Goal: Information Seeking & Learning: Compare options

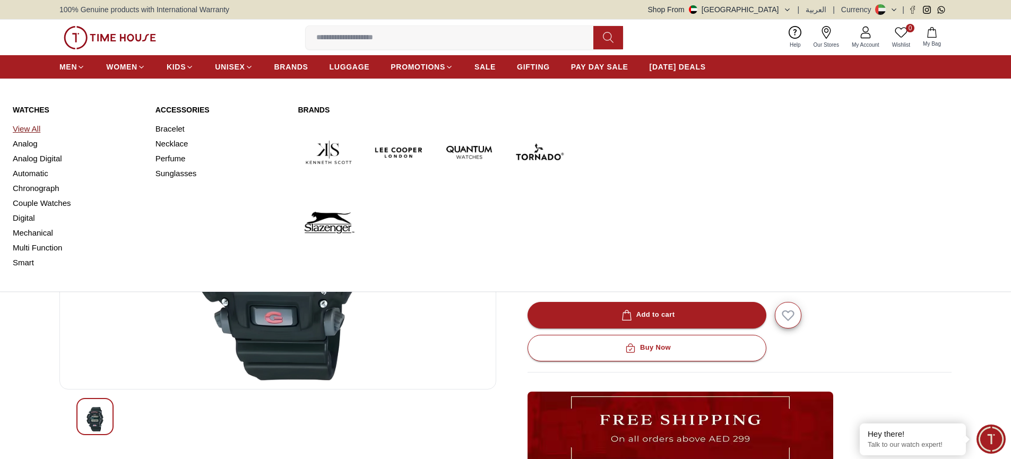
click at [27, 130] on link "View All" at bounding box center [78, 129] width 130 height 15
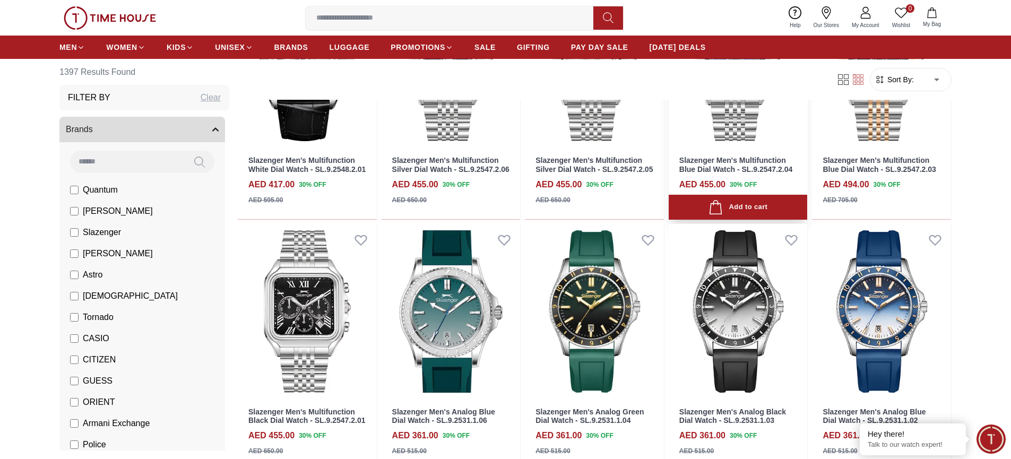
scroll to position [793, 0]
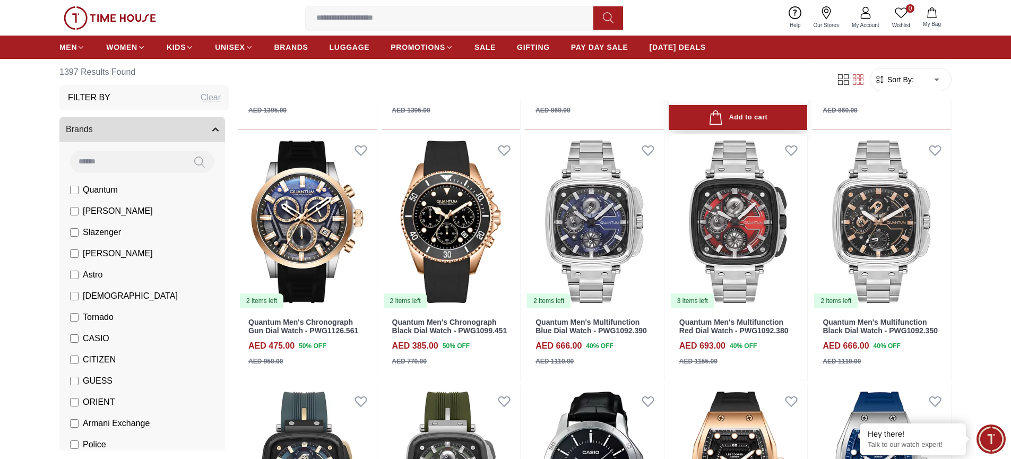
scroll to position [1547, 0]
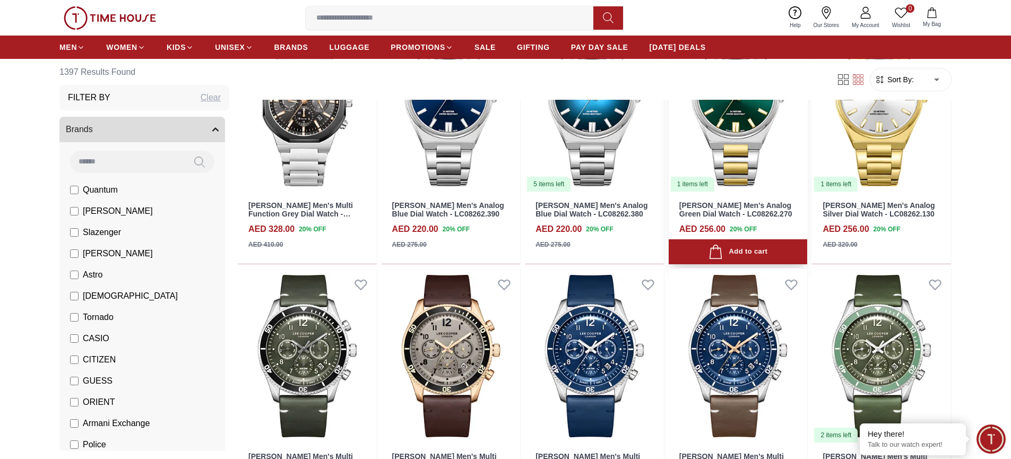
scroll to position [2465, 0]
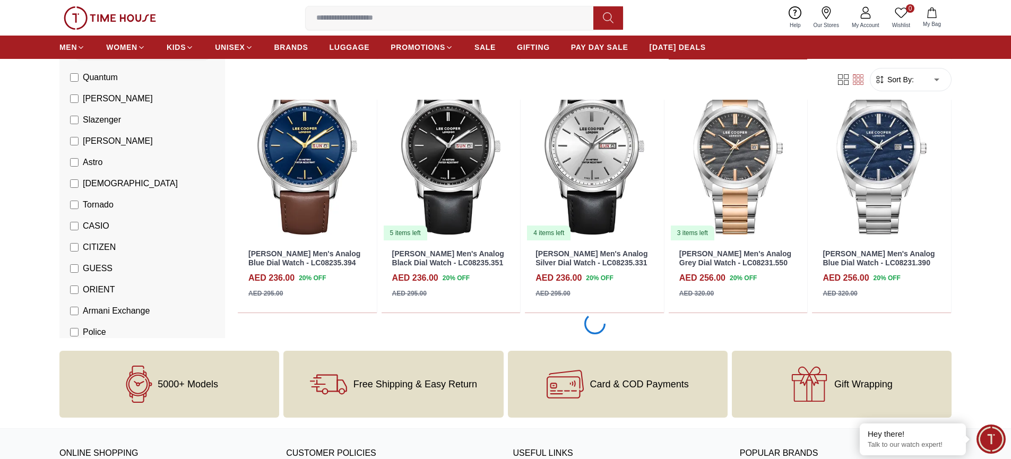
scroll to position [4002, 0]
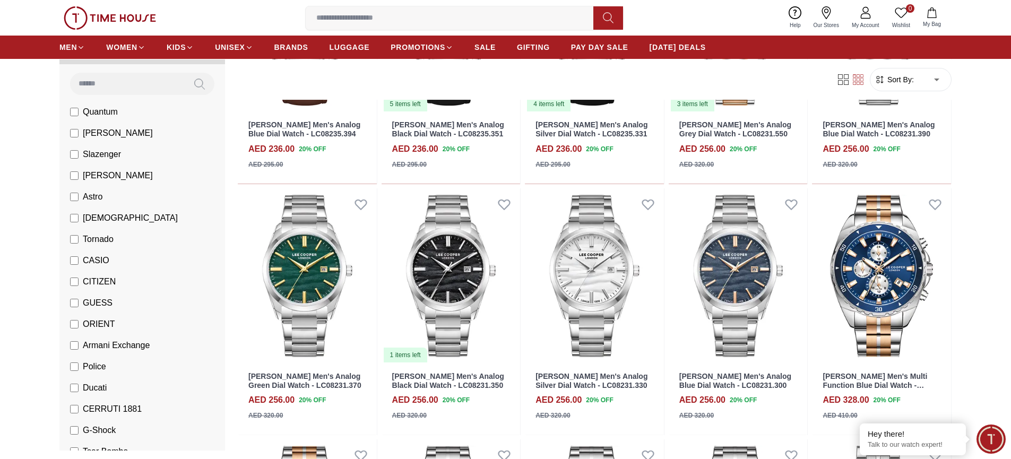
scroll to position [80, 0]
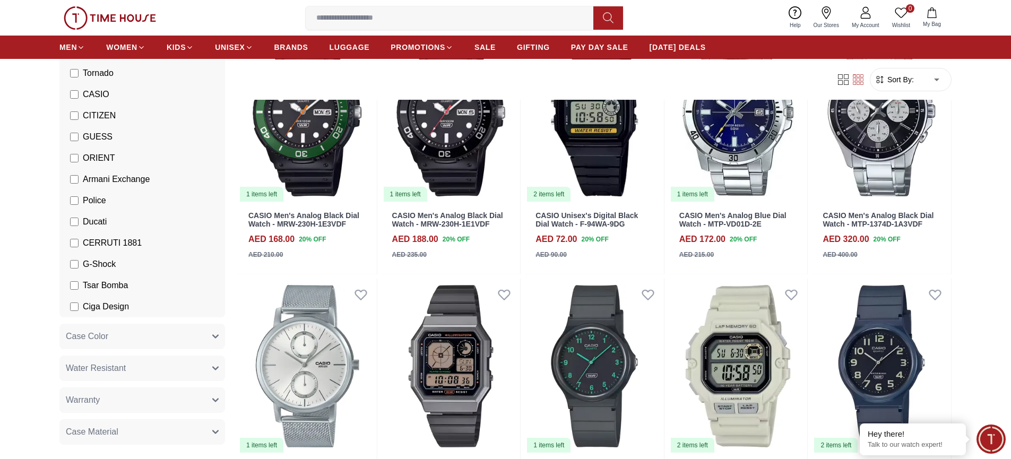
scroll to position [256, 0]
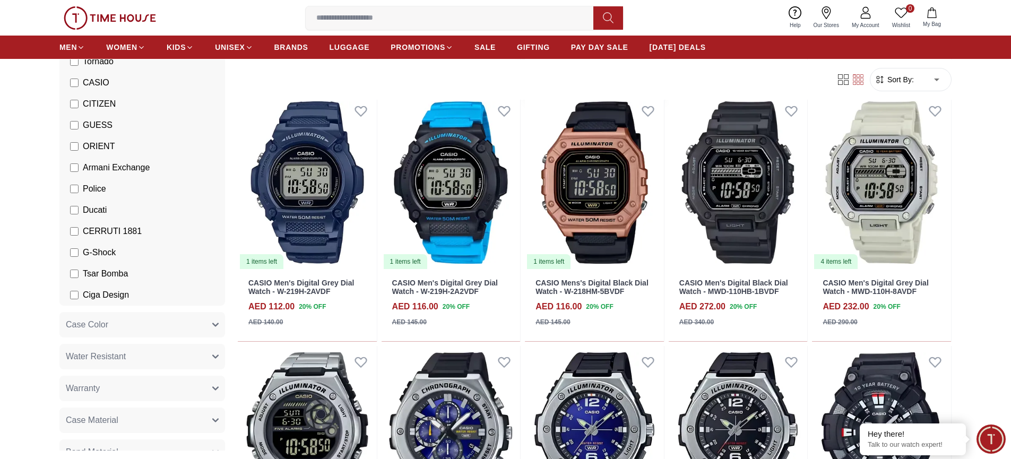
scroll to position [2478, 0]
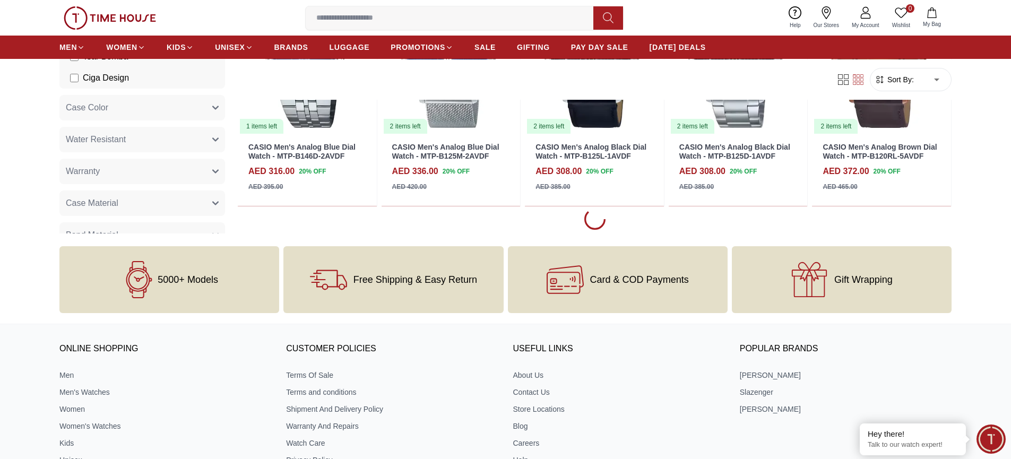
scroll to position [4117, 0]
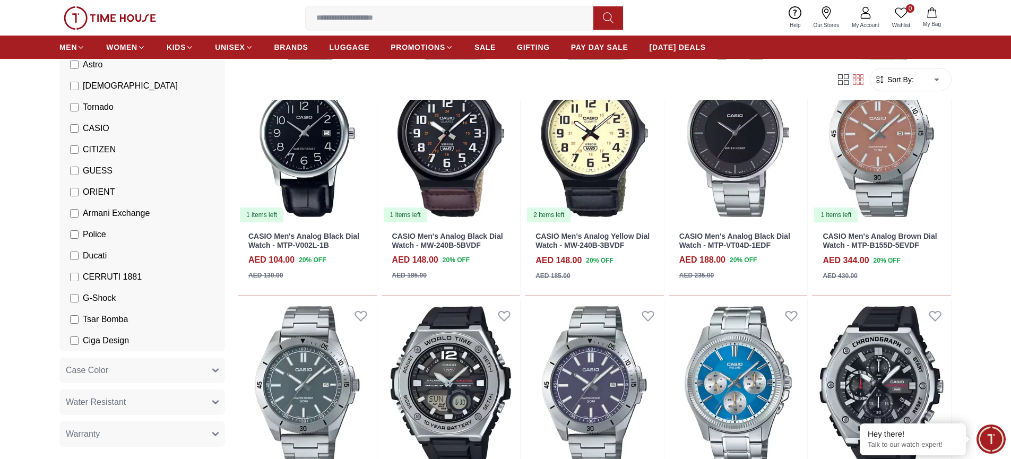
scroll to position [211, 0]
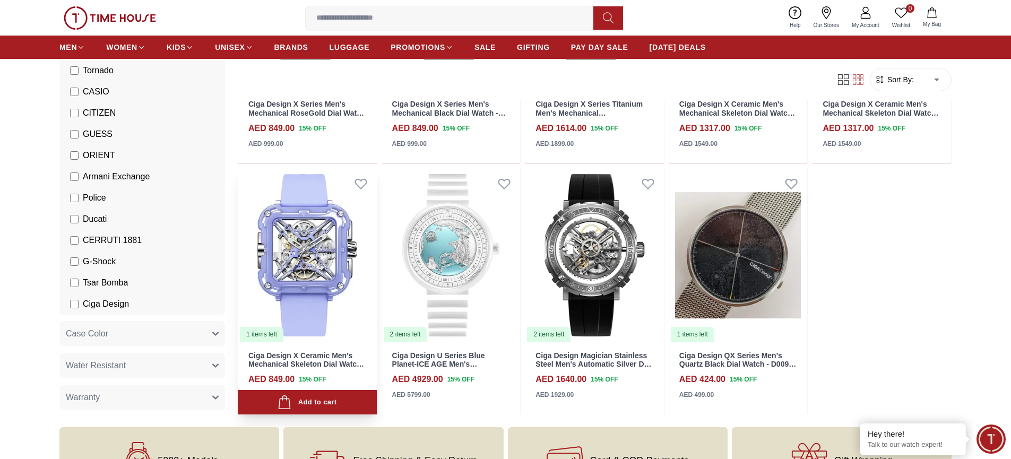
scroll to position [784, 0]
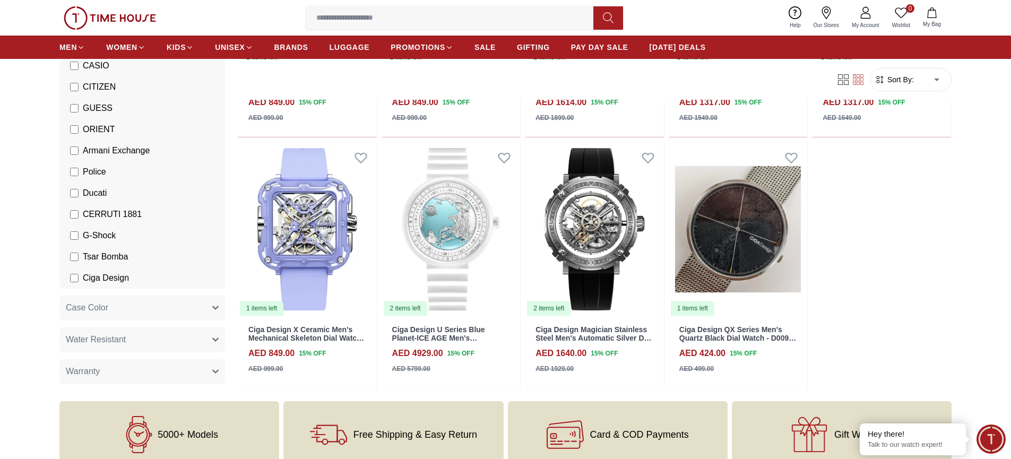
click at [76, 274] on label "Ciga Design" at bounding box center [99, 278] width 59 height 13
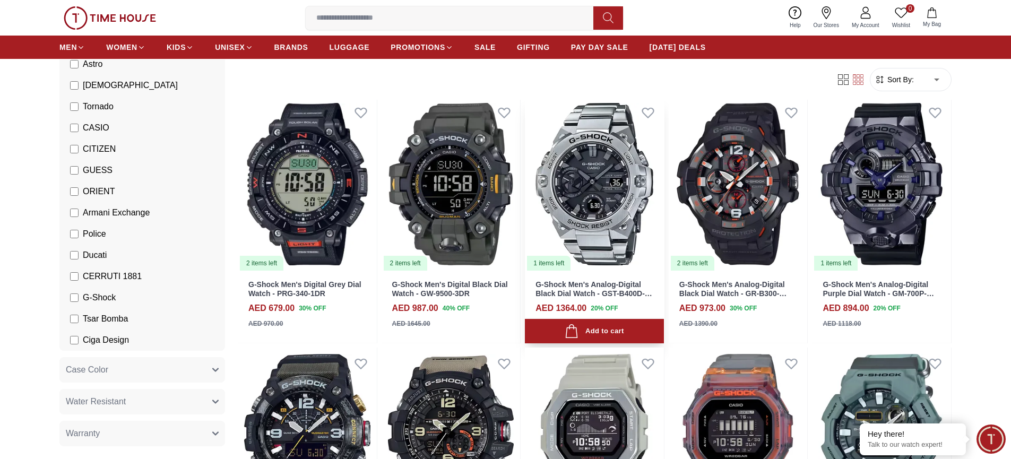
scroll to position [77, 0]
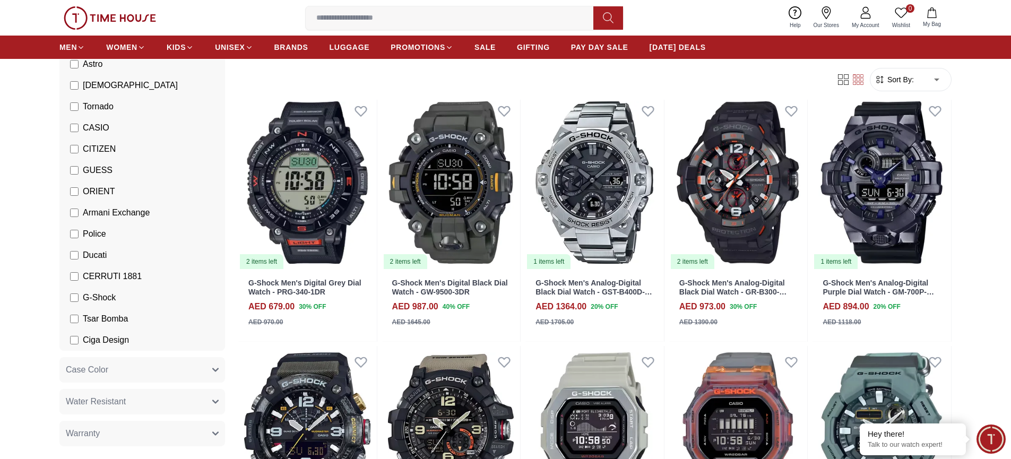
click at [904, 79] on span "Sort By:" at bounding box center [899, 79] width 29 height 11
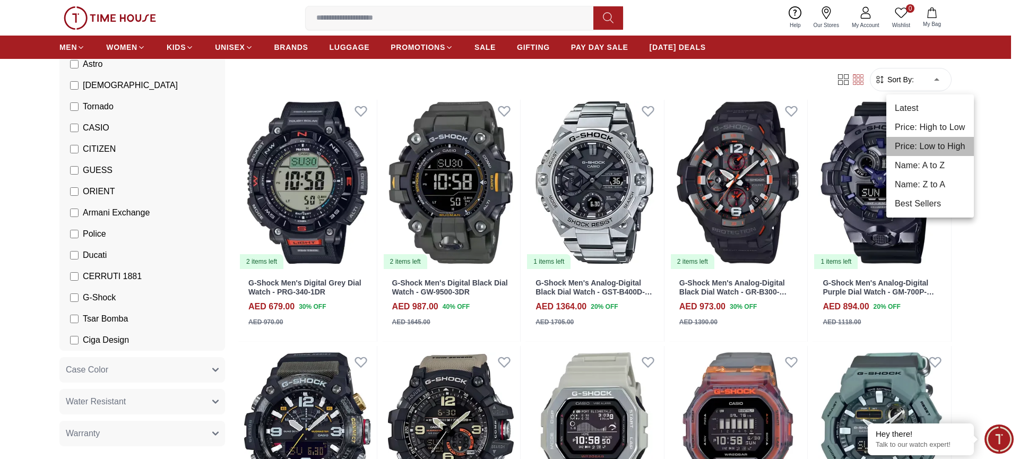
click at [925, 145] on li "Price: Low to High" at bounding box center [930, 146] width 88 height 19
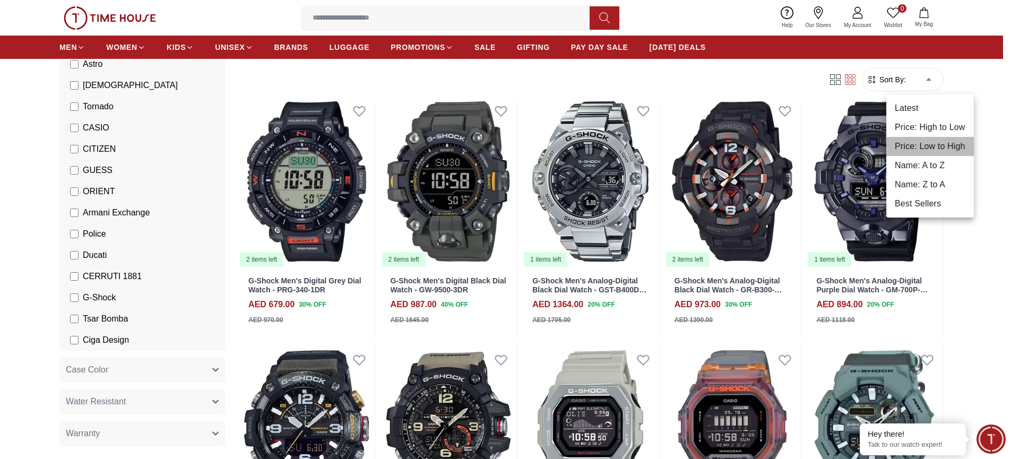
type input "*"
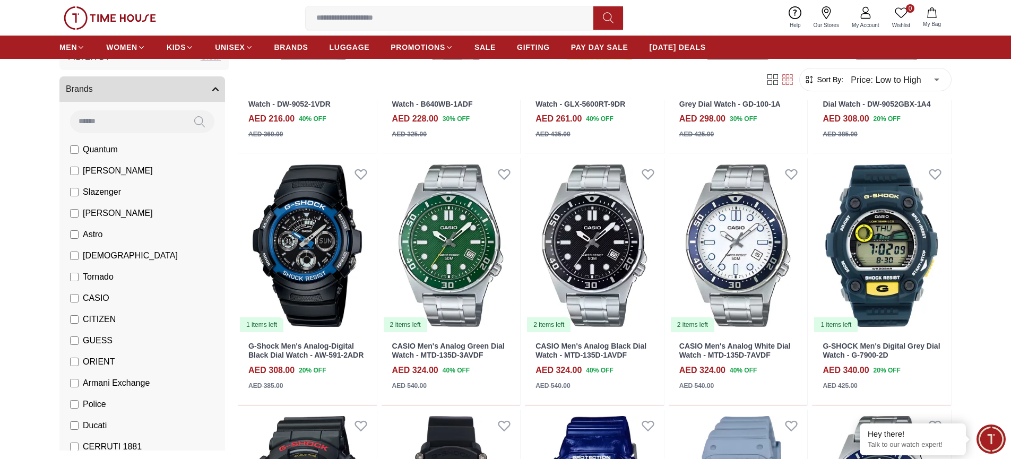
scroll to position [127, 0]
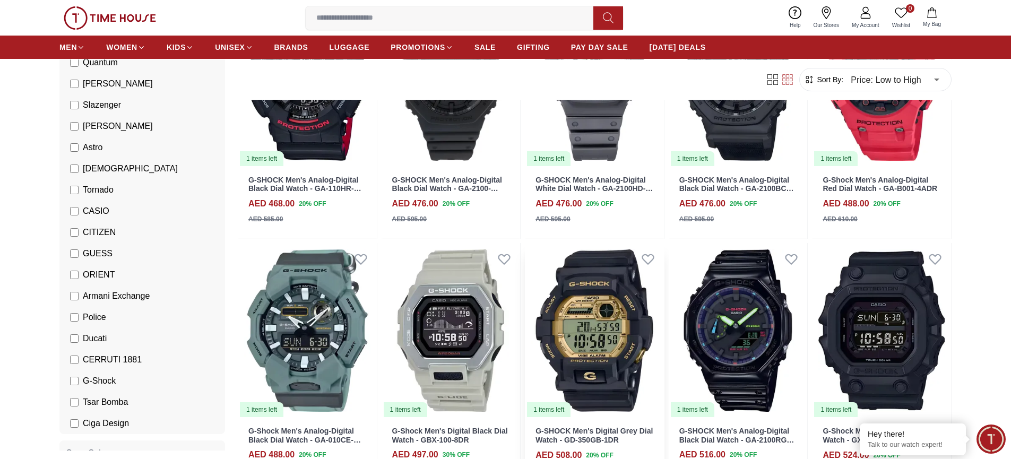
scroll to position [1827, 0]
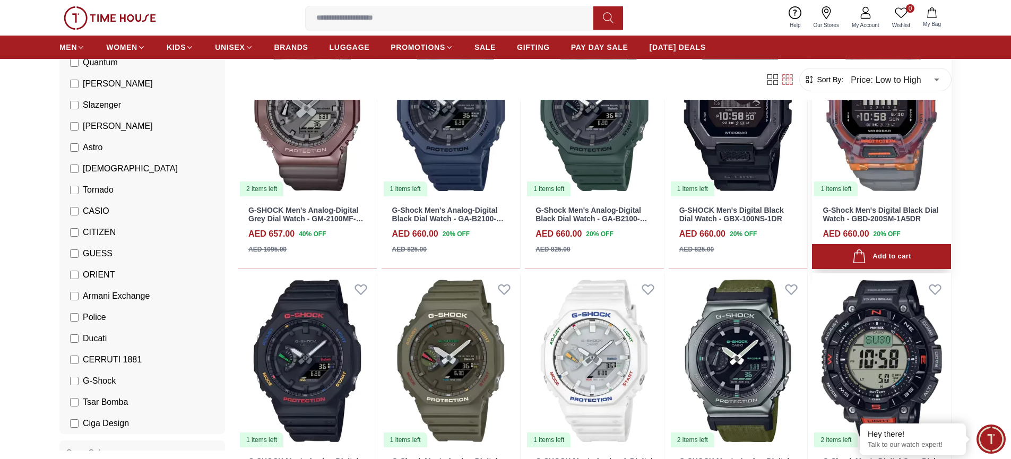
scroll to position [2582, 0]
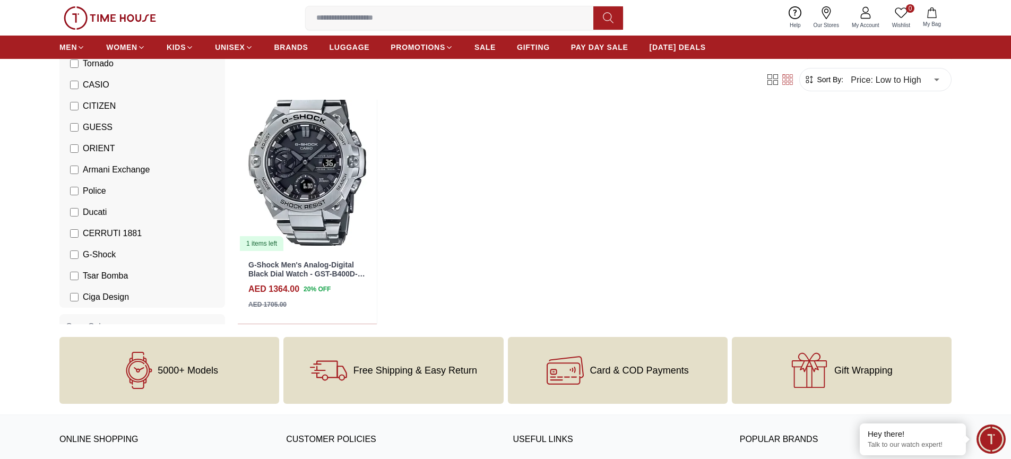
scroll to position [3622, 0]
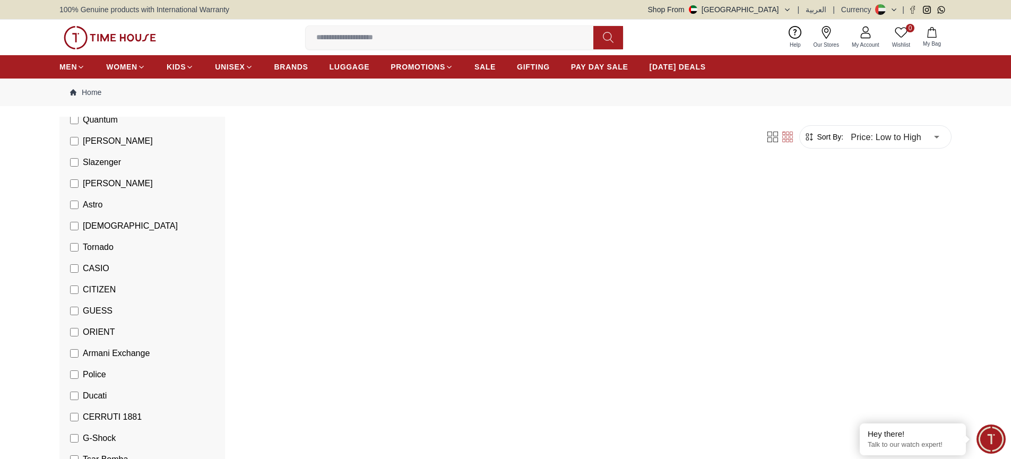
scroll to position [125, 0]
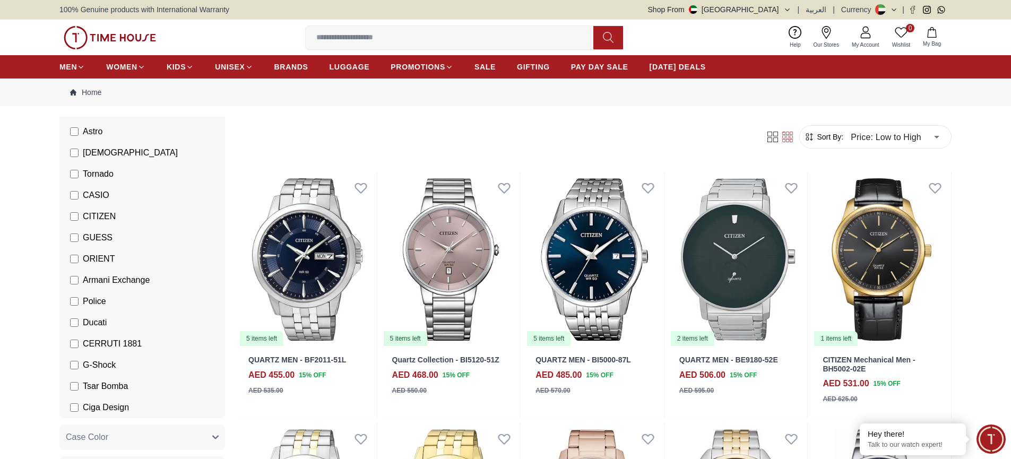
scroll to position [216, 0]
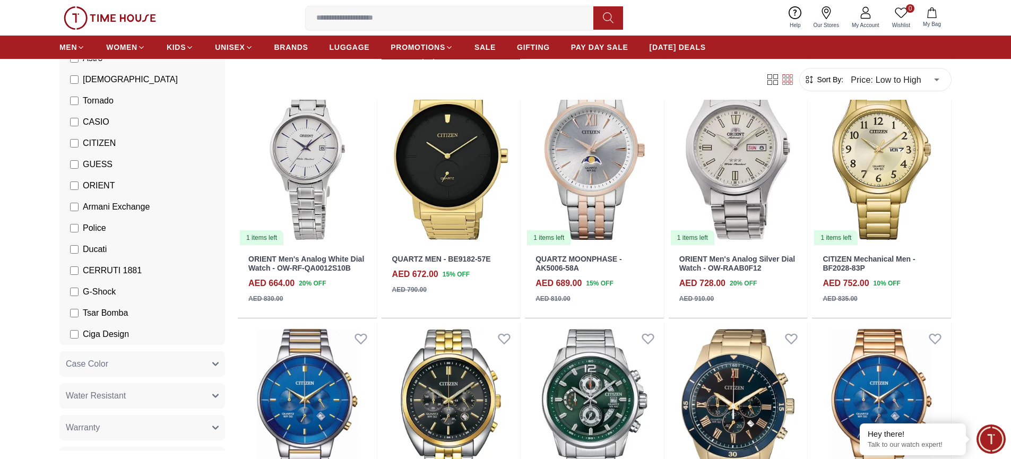
scroll to position [1249, 0]
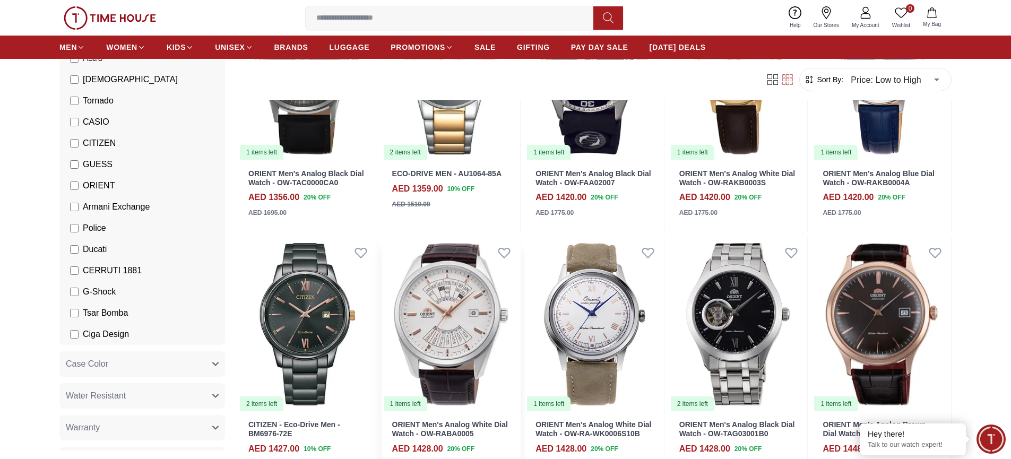
scroll to position [2736, 0]
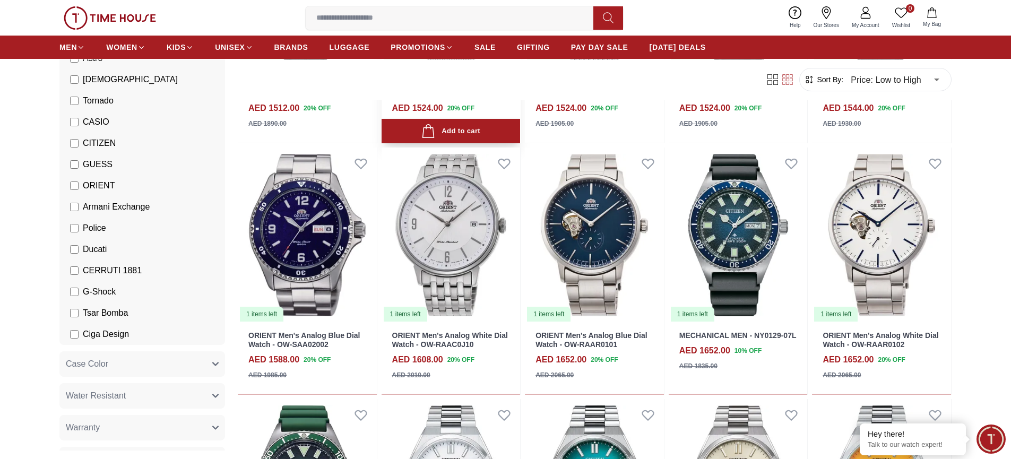
scroll to position [3541, 0]
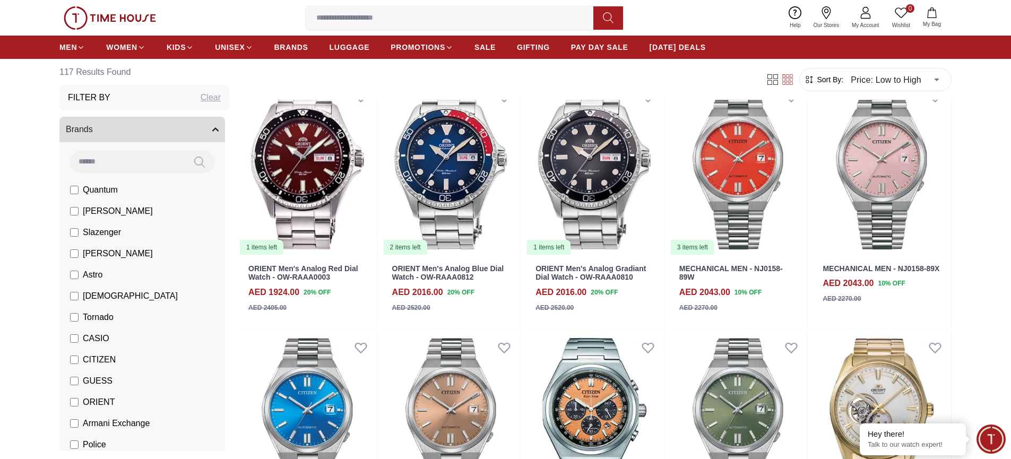
scroll to position [455, 0]
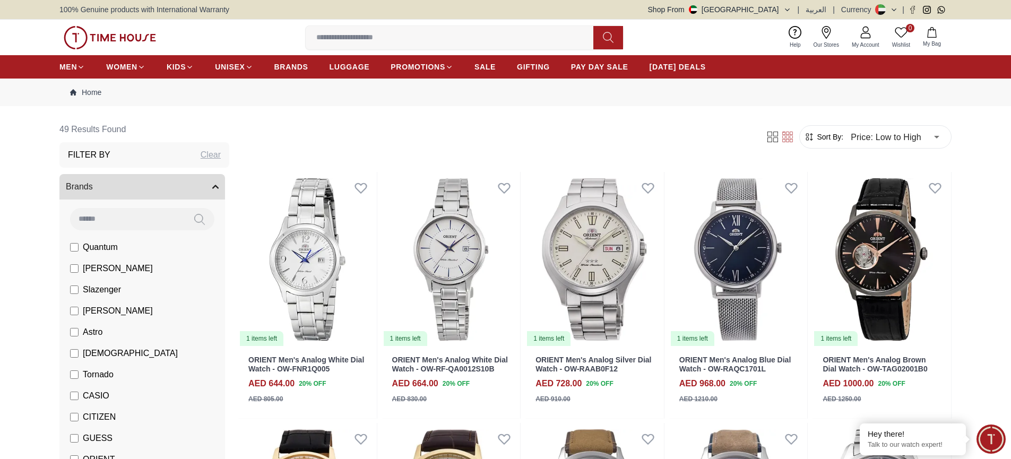
scroll to position [143, 0]
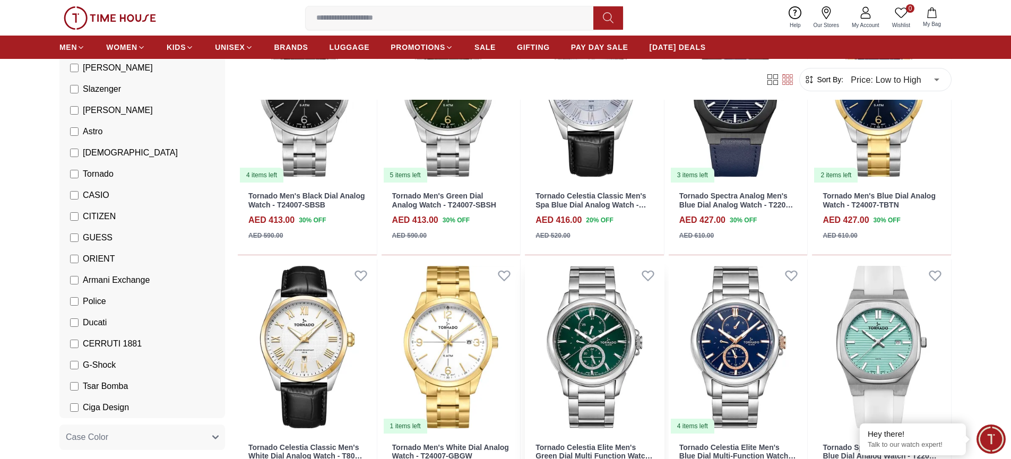
scroll to position [692, 0]
